Goal: Task Accomplishment & Management: Use online tool/utility

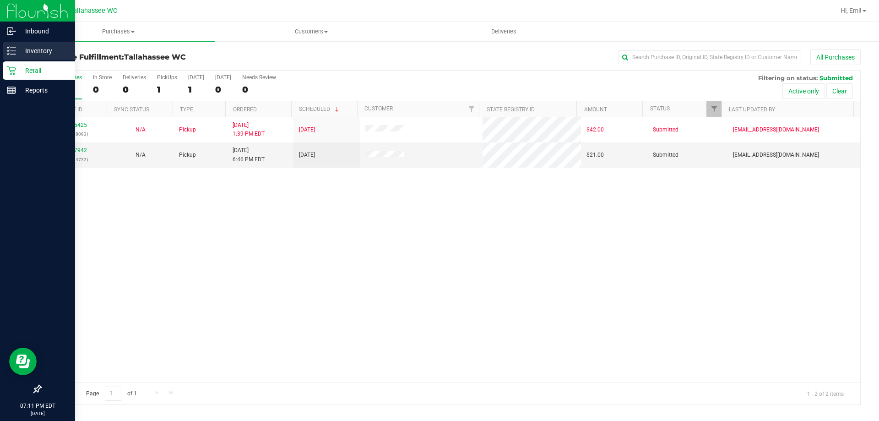
click at [18, 46] on p "Inventory" at bounding box center [43, 50] width 55 height 11
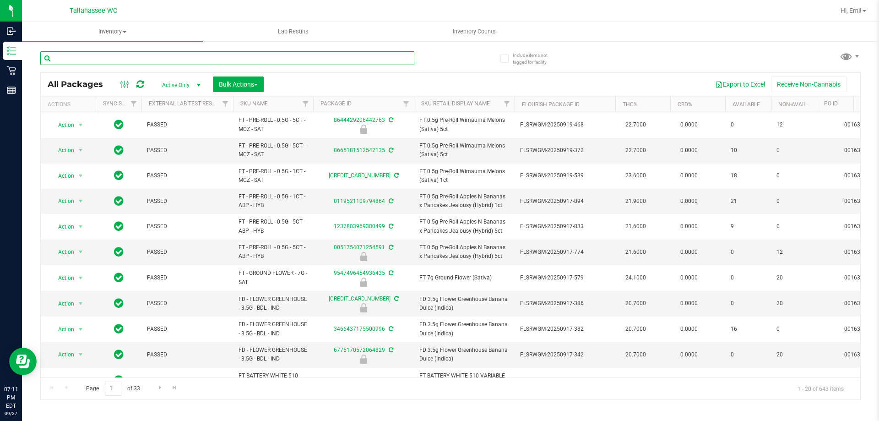
click at [119, 61] on input "text" at bounding box center [227, 58] width 374 height 14
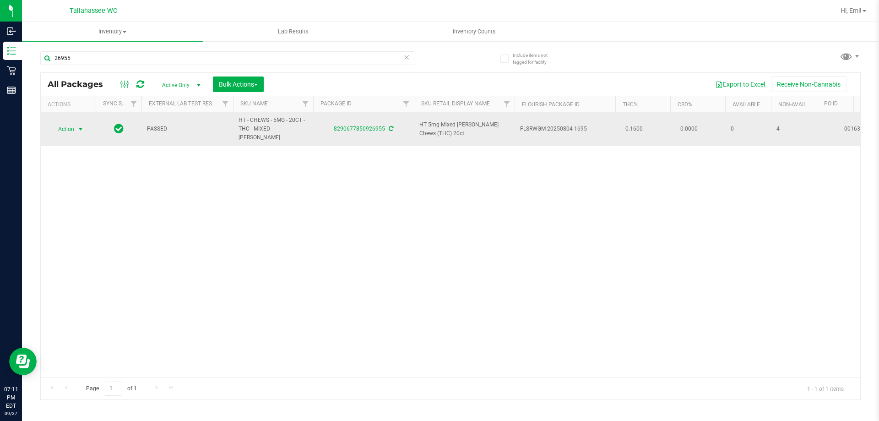
click at [81, 125] on span "select" at bounding box center [80, 128] width 7 height 7
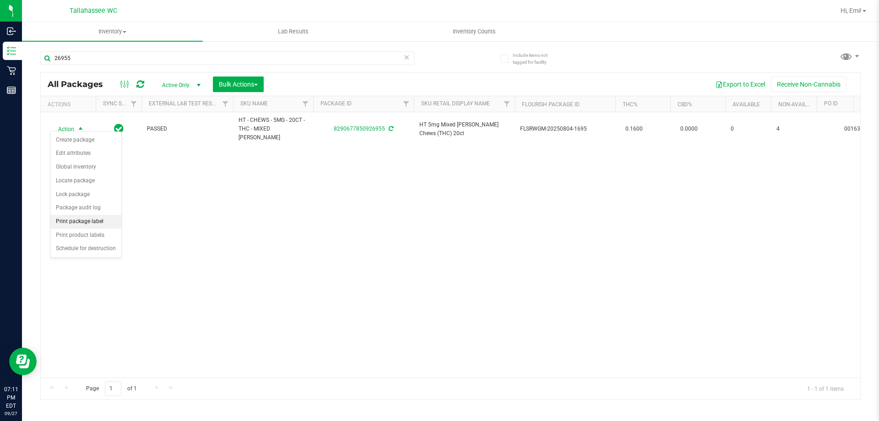
click at [73, 217] on li "Print package label" at bounding box center [85, 222] width 71 height 14
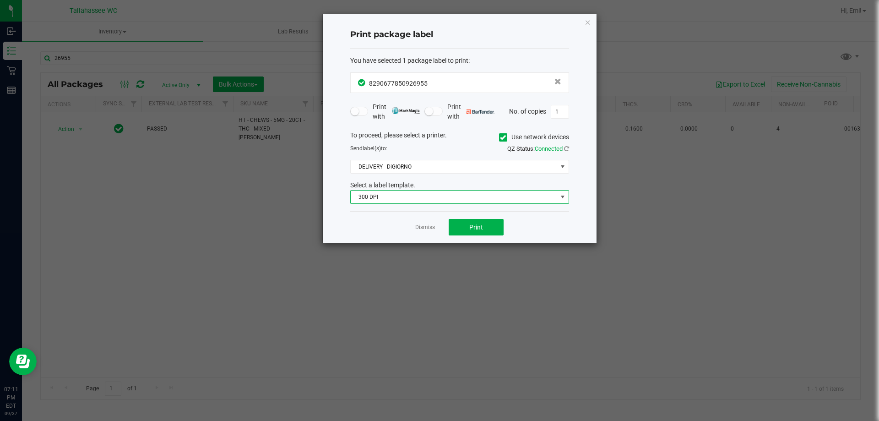
click at [417, 195] on span "300 DPI" at bounding box center [454, 196] width 206 height 13
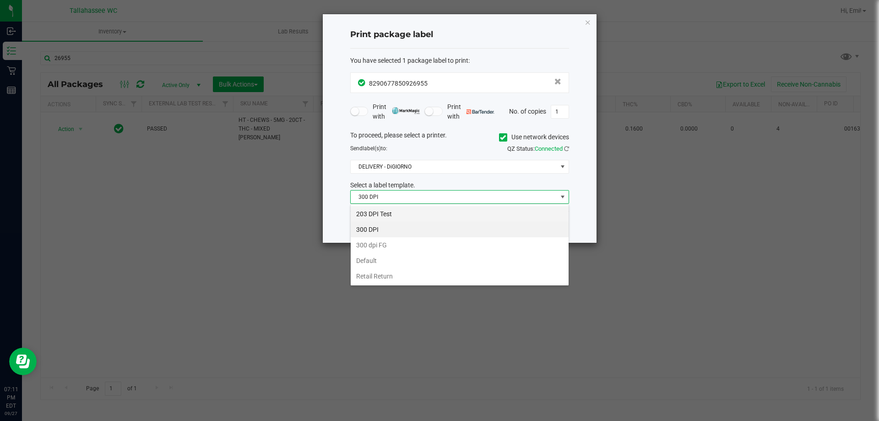
scroll to position [14, 219]
click at [388, 213] on li "203 DPI Test" at bounding box center [460, 214] width 218 height 16
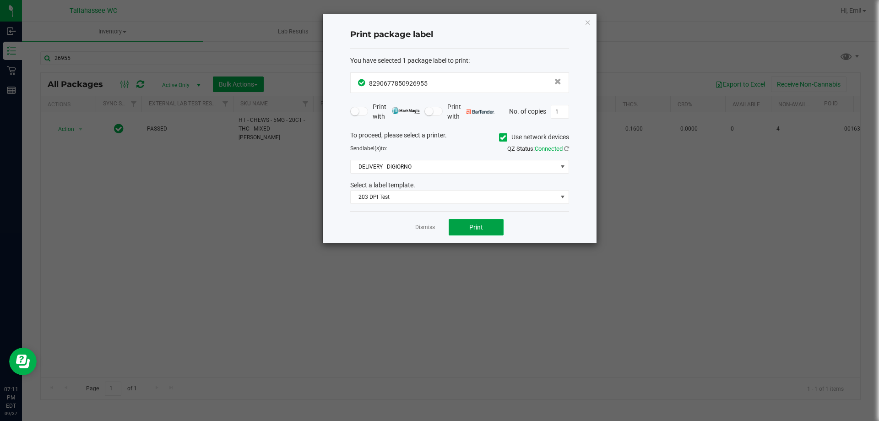
click at [472, 228] on span "Print" at bounding box center [476, 226] width 14 height 7
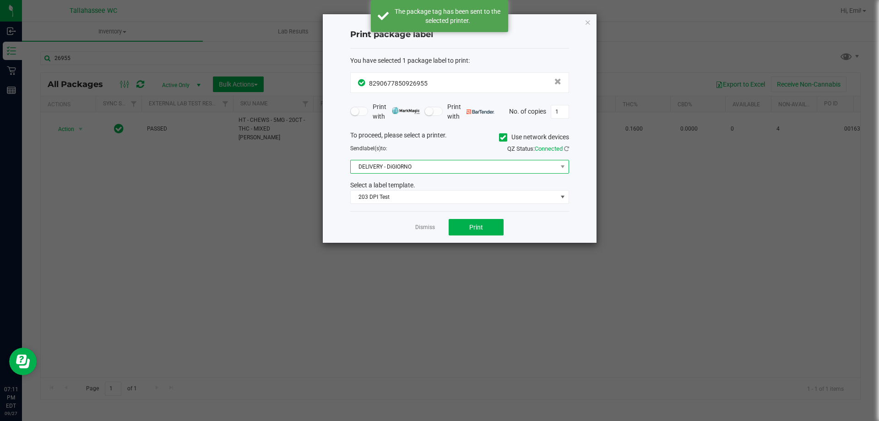
click at [462, 164] on span "DELIVERY - DiGIORNO" at bounding box center [454, 166] width 206 height 13
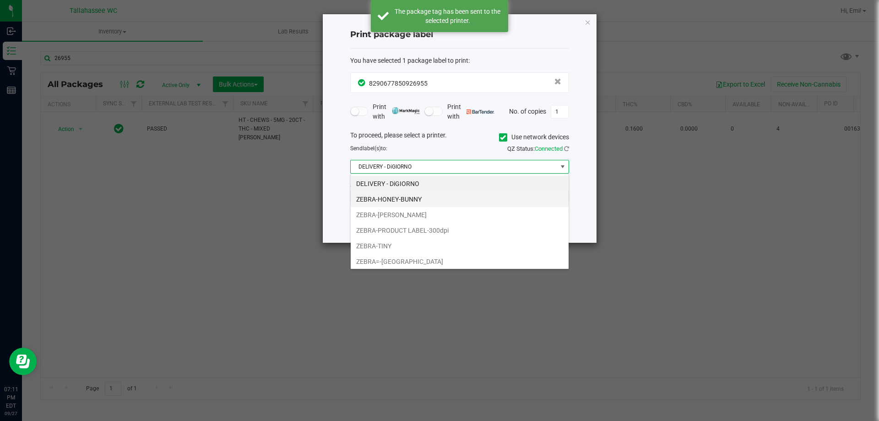
click at [386, 201] on li "ZEBRA-HONEY-BUNNY" at bounding box center [460, 199] width 218 height 16
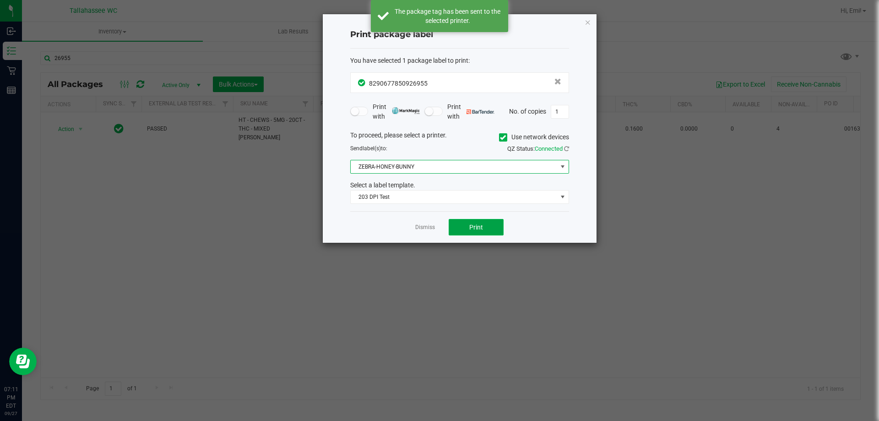
click at [460, 226] on button "Print" at bounding box center [476, 227] width 55 height 16
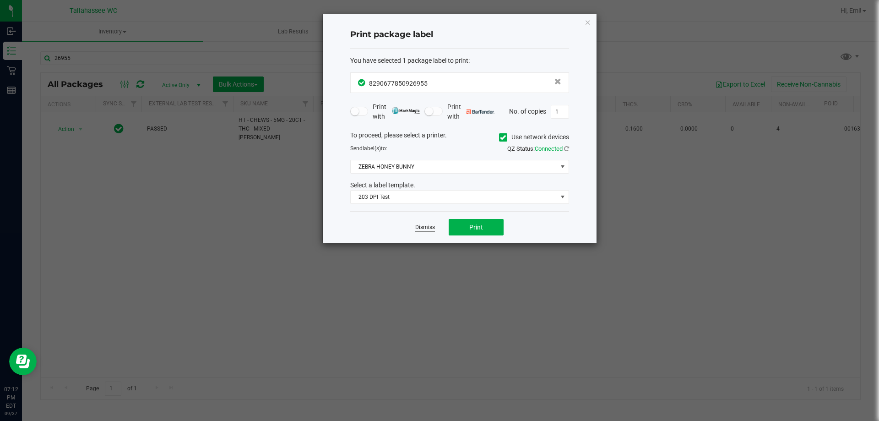
click at [433, 224] on link "Dismiss" at bounding box center [425, 227] width 20 height 8
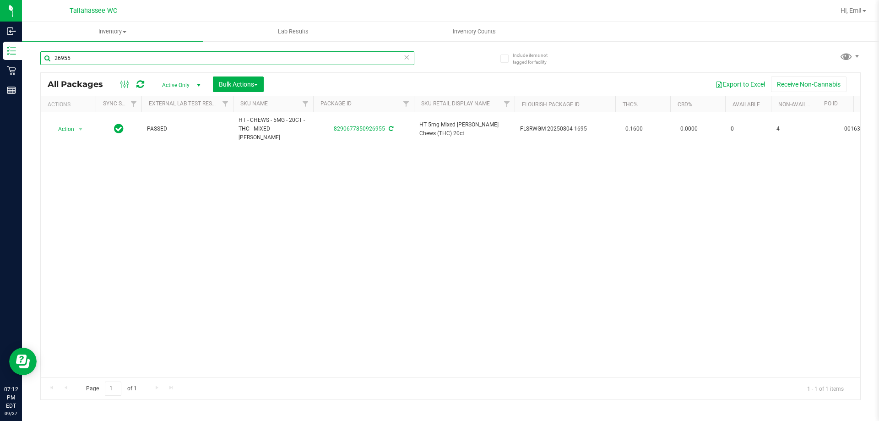
click at [76, 58] on input "26955" at bounding box center [227, 58] width 374 height 14
type input "2"
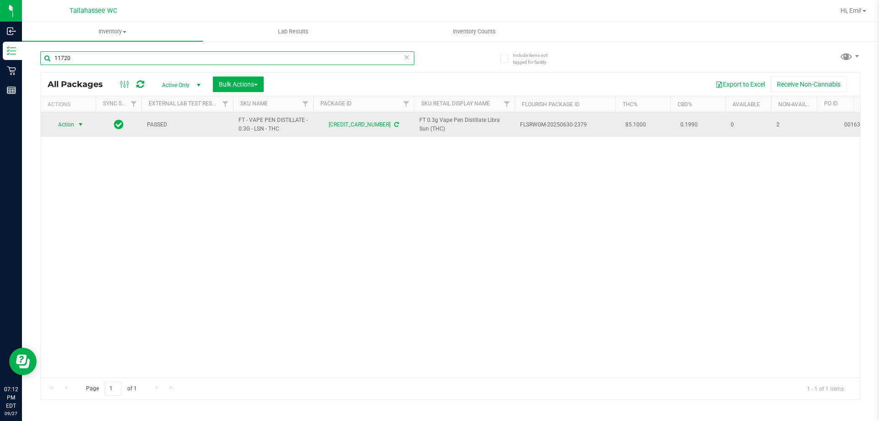
type input "11720"
click at [81, 125] on span "select" at bounding box center [80, 124] width 7 height 7
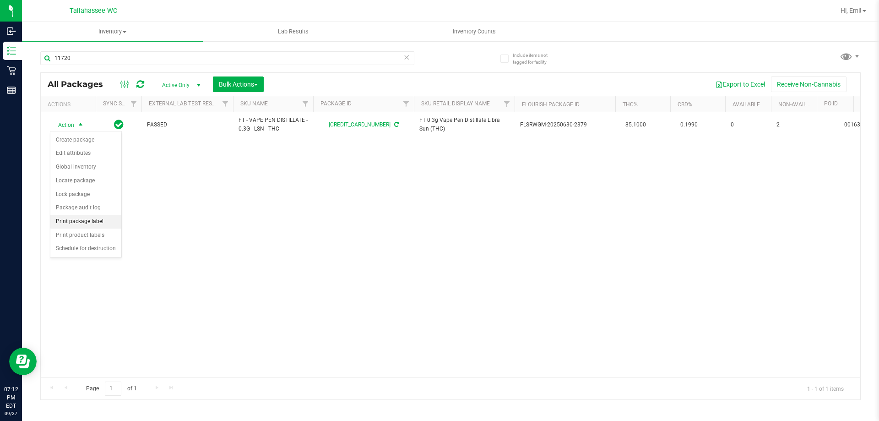
click at [88, 216] on li "Print package label" at bounding box center [85, 222] width 71 height 14
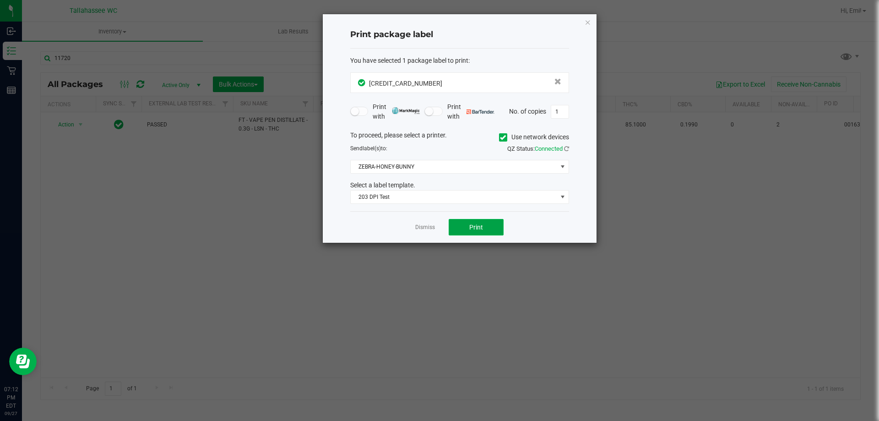
click at [461, 226] on button "Print" at bounding box center [476, 227] width 55 height 16
click at [460, 226] on button "Print" at bounding box center [476, 227] width 55 height 16
click at [428, 225] on link "Dismiss" at bounding box center [425, 227] width 20 height 8
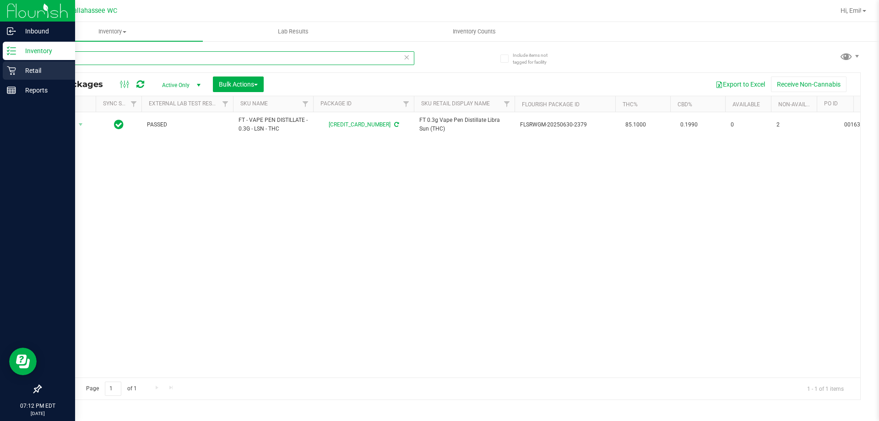
drag, startPoint x: 100, startPoint y: 62, endPoint x: 20, endPoint y: 74, distance: 81.0
click at [21, 74] on div "Inbound Inventory Retail Reports 07:12 PM EDT [DATE] 09/27 [GEOGRAPHIC_DATA] WC…" at bounding box center [439, 210] width 879 height 421
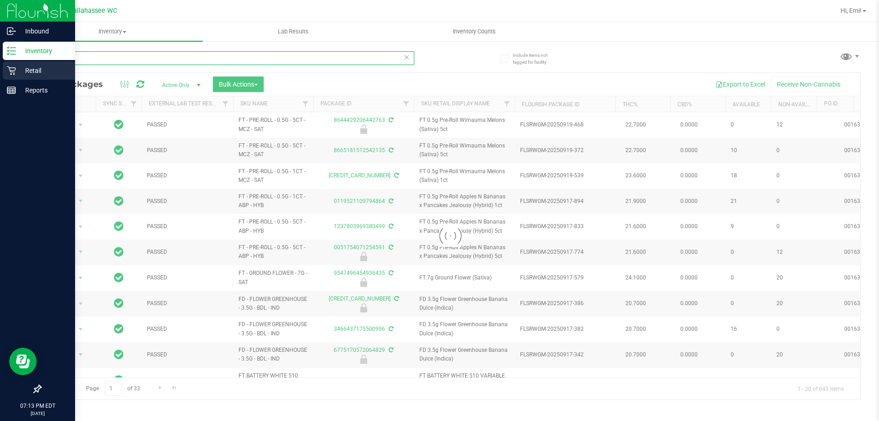
type input "247061"
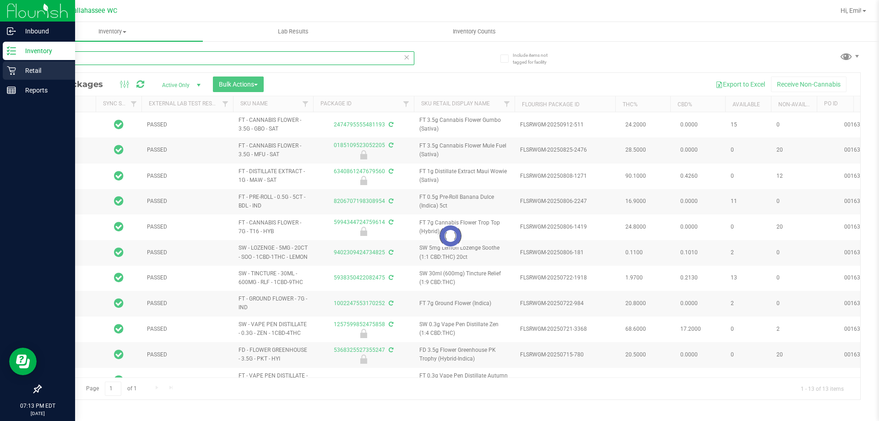
type input "[DATE]"
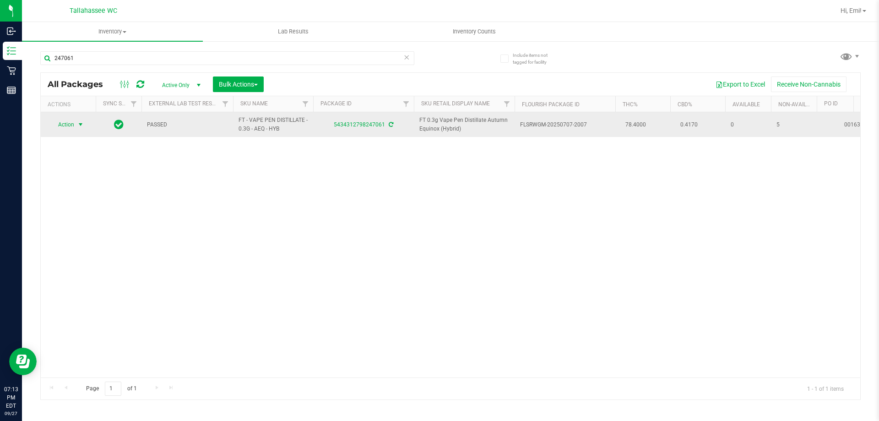
click at [85, 126] on span "select" at bounding box center [80, 124] width 11 height 13
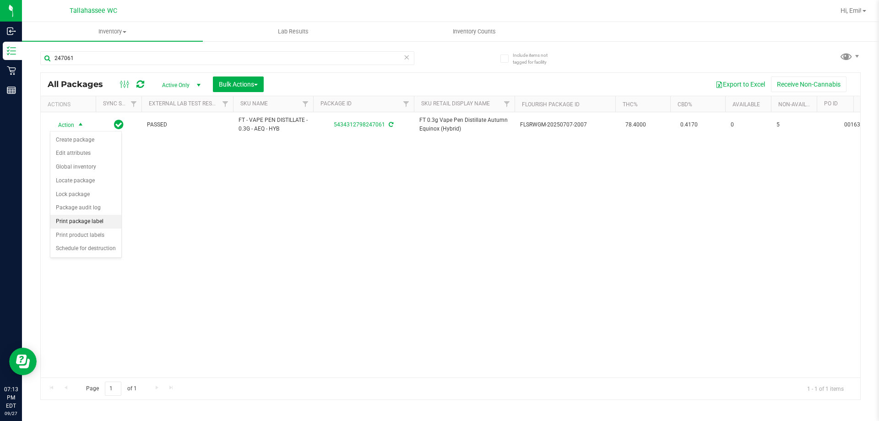
click at [89, 221] on li "Print package label" at bounding box center [85, 222] width 71 height 14
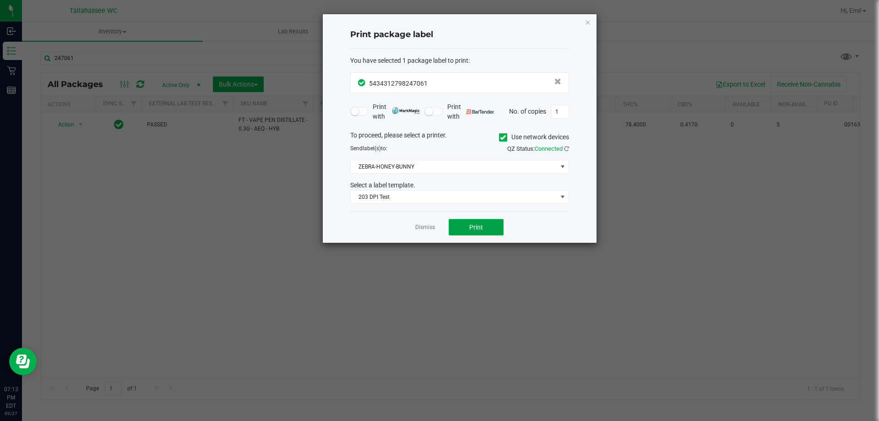
click at [468, 230] on button "Print" at bounding box center [476, 227] width 55 height 16
click at [474, 225] on span "Print" at bounding box center [476, 226] width 14 height 7
click at [423, 229] on link "Dismiss" at bounding box center [425, 227] width 20 height 8
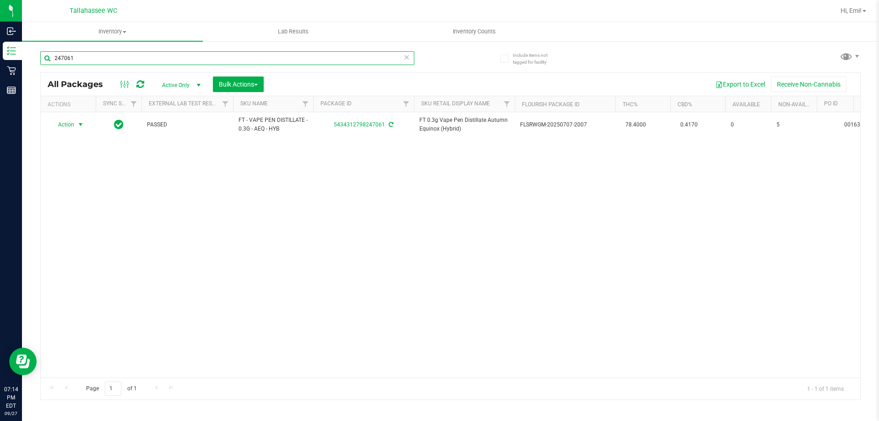
click at [123, 58] on input "247061" at bounding box center [227, 58] width 374 height 14
type input "2"
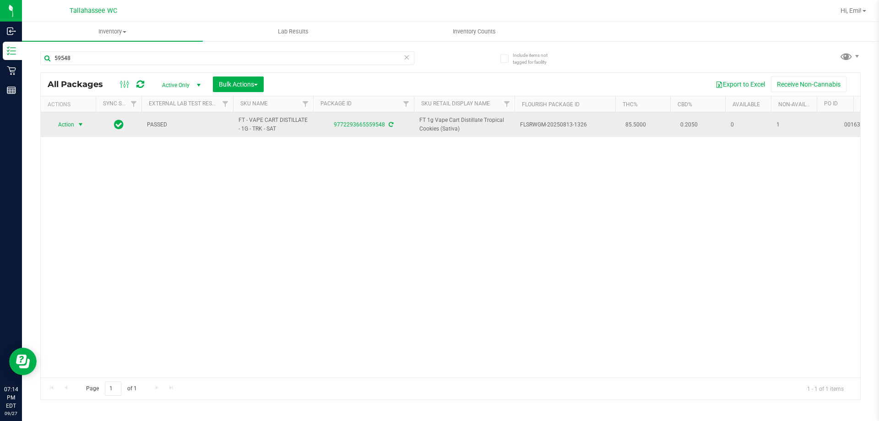
click at [83, 125] on span "select" at bounding box center [80, 124] width 7 height 7
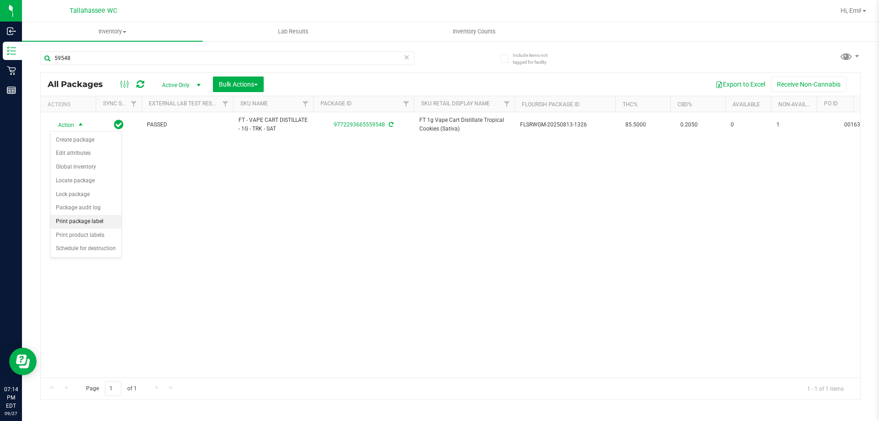
click at [90, 219] on li "Print package label" at bounding box center [85, 222] width 71 height 14
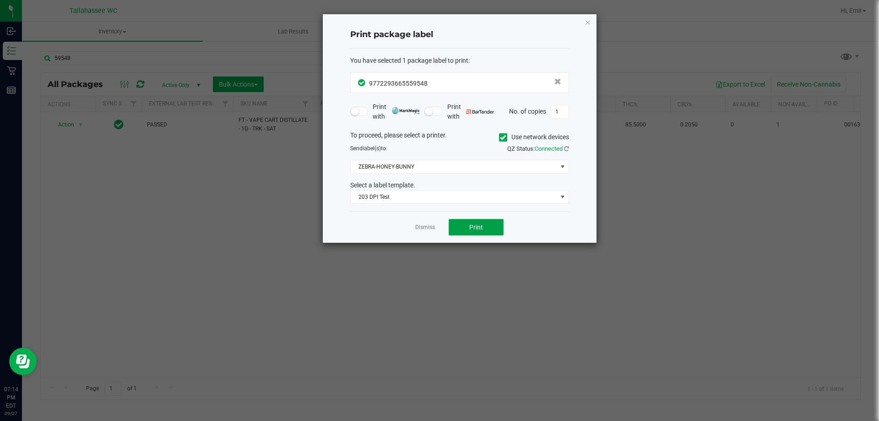
click at [461, 233] on button "Print" at bounding box center [476, 227] width 55 height 16
click at [431, 229] on link "Dismiss" at bounding box center [425, 227] width 20 height 8
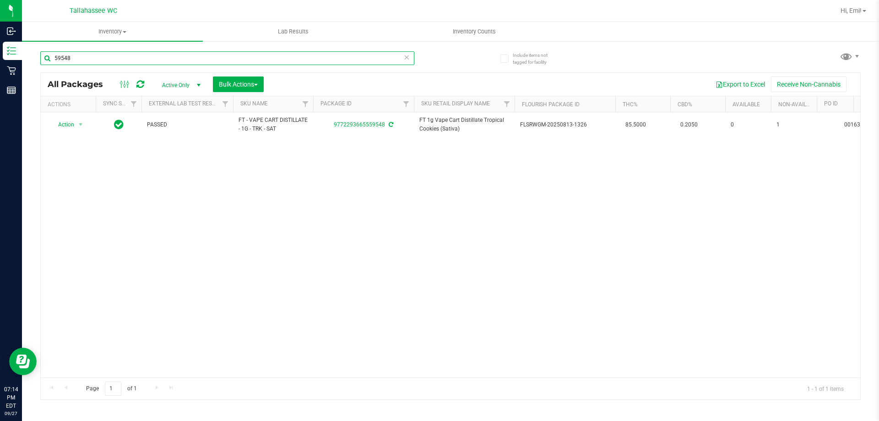
drag, startPoint x: 81, startPoint y: 60, endPoint x: 27, endPoint y: 54, distance: 54.8
click at [27, 54] on div "Include items not tagged for facility 59548 All Packages Active Only Active Onl…" at bounding box center [450, 179] width 857 height 279
click at [81, 125] on span "select" at bounding box center [80, 124] width 7 height 7
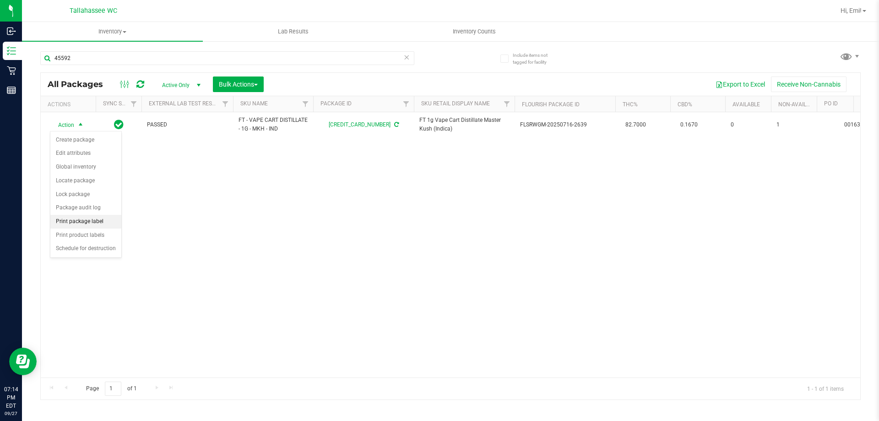
click at [85, 216] on li "Print package label" at bounding box center [85, 222] width 71 height 14
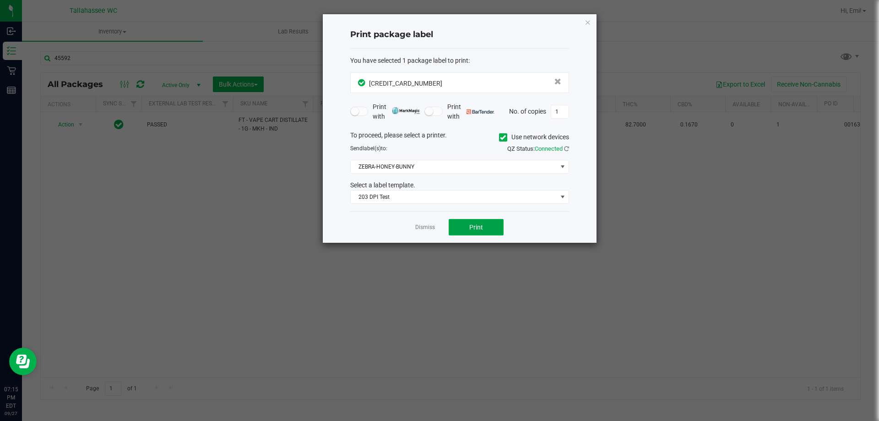
click at [470, 221] on button "Print" at bounding box center [476, 227] width 55 height 16
click at [427, 226] on link "Dismiss" at bounding box center [425, 227] width 20 height 8
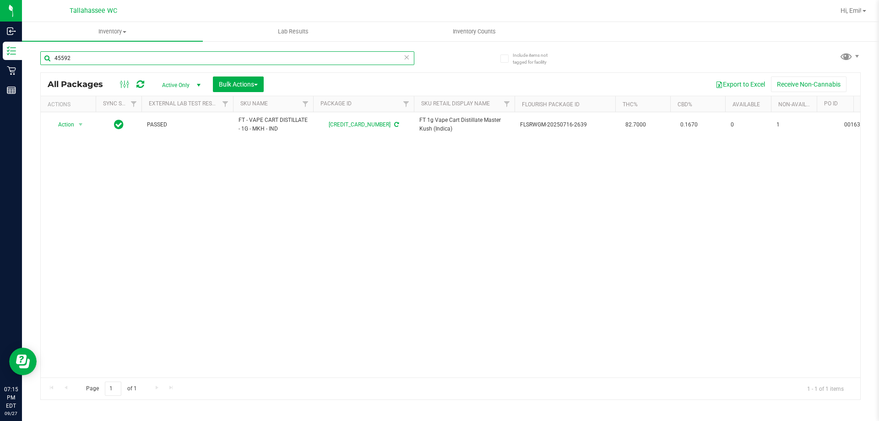
click at [72, 56] on input "45592" at bounding box center [227, 58] width 374 height 14
type input "4"
type input "34317"
